Goal: Information Seeking & Learning: Learn about a topic

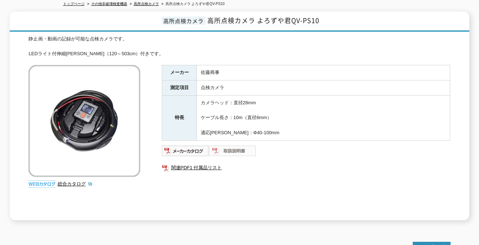
click at [229, 146] on img at bounding box center [232, 151] width 47 height 12
click at [185, 145] on img at bounding box center [185, 151] width 47 height 12
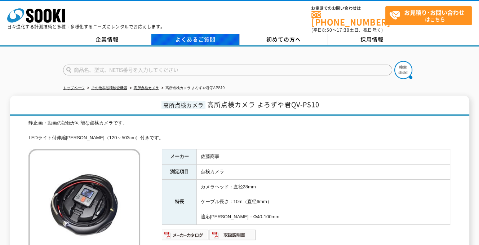
click at [198, 34] on link "よくあるご質問" at bounding box center [195, 39] width 88 height 11
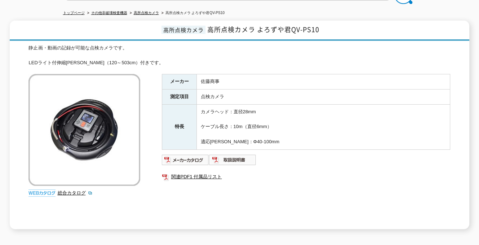
scroll to position [84, 0]
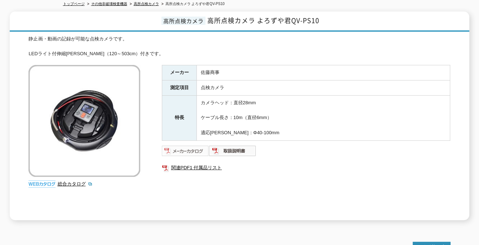
click at [179, 146] on img at bounding box center [185, 151] width 47 height 12
